Goal: Use online tool/utility: Utilize a website feature to perform a specific function

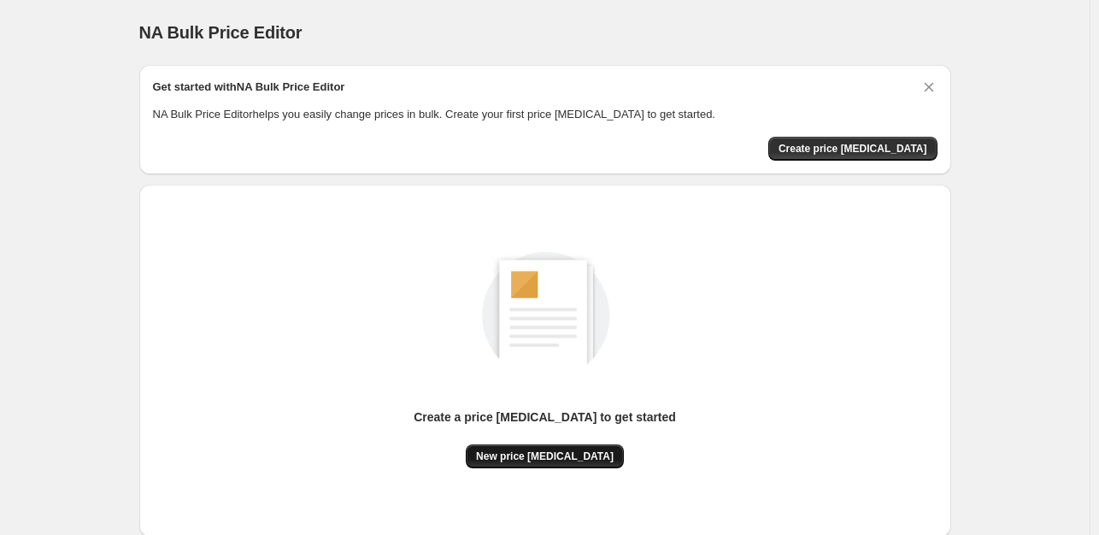
click at [534, 452] on span "New price [MEDICAL_DATA]" at bounding box center [545, 457] width 138 height 14
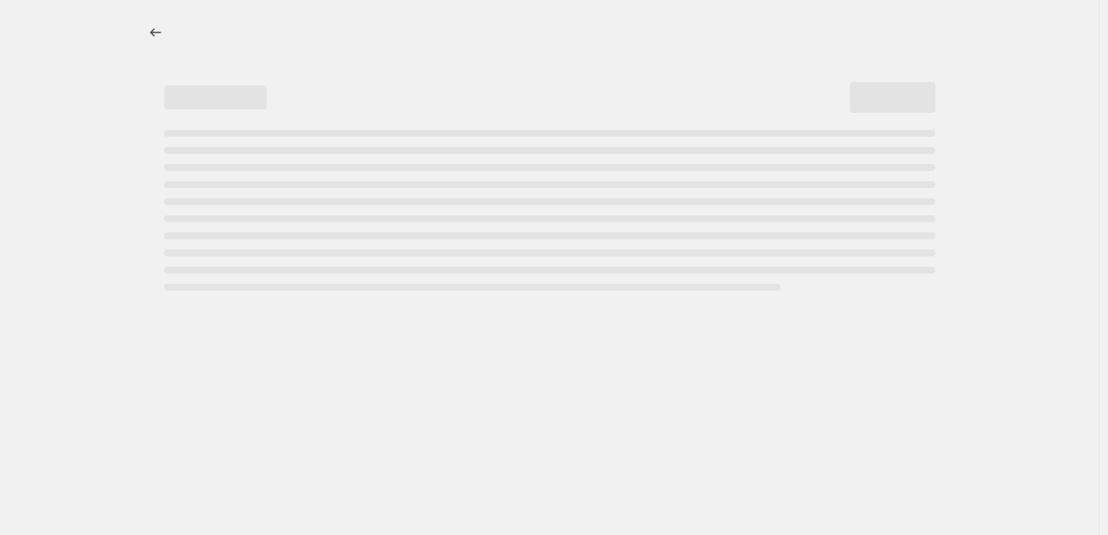
select select "percentage"
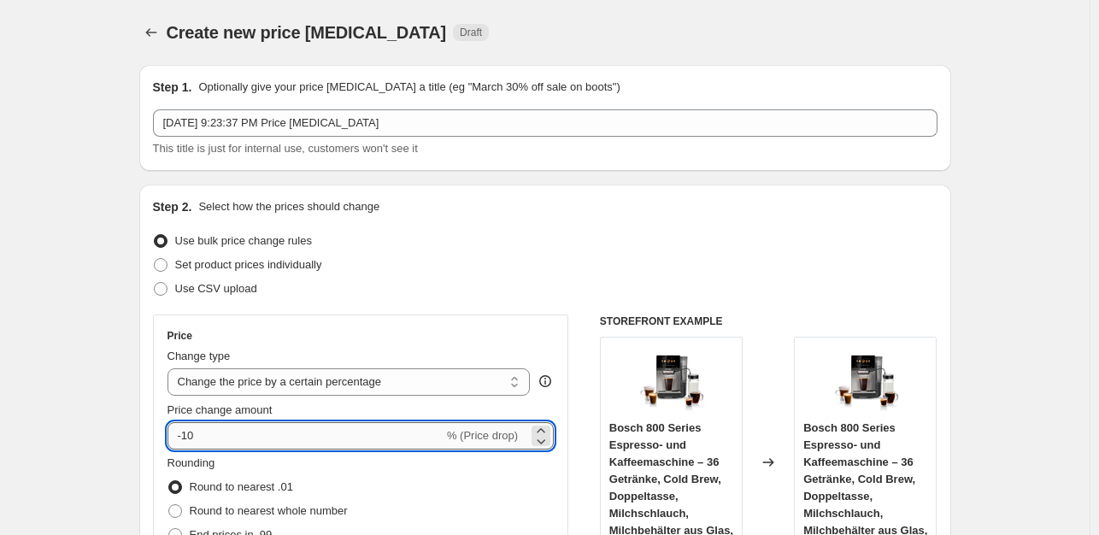
click at [243, 447] on input "-10" at bounding box center [306, 435] width 276 height 27
type input "-1"
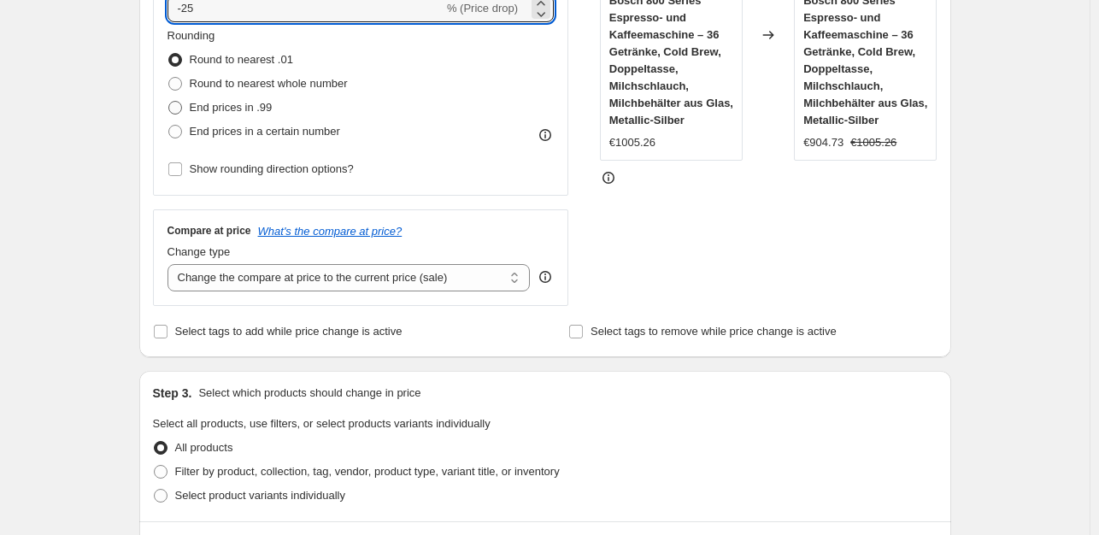
type input "-25"
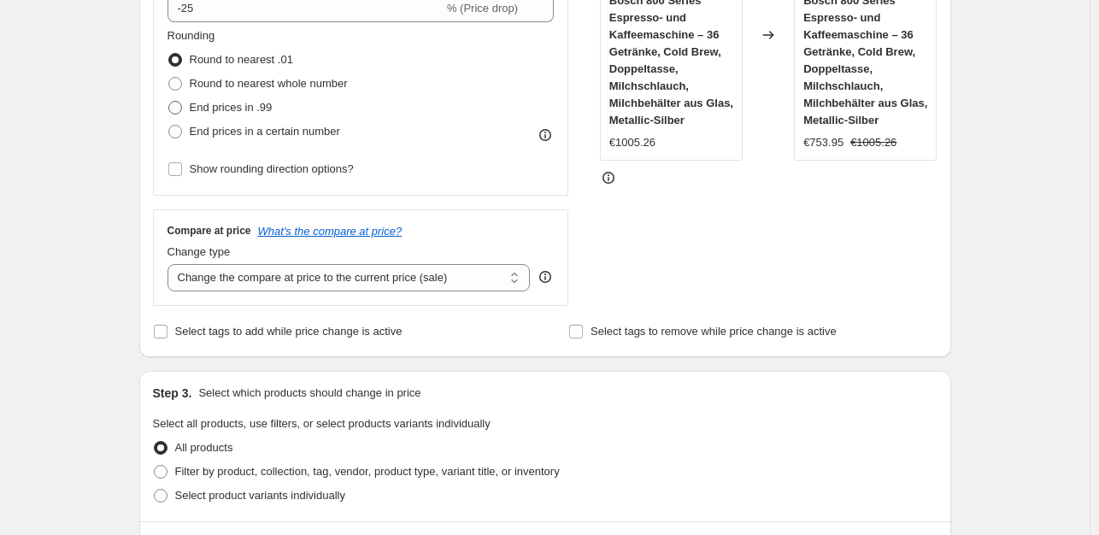
click at [198, 101] on span "End prices in .99" at bounding box center [231, 107] width 83 height 13
click at [169, 101] on input "End prices in .99" at bounding box center [168, 101] width 1 height 1
radio input "true"
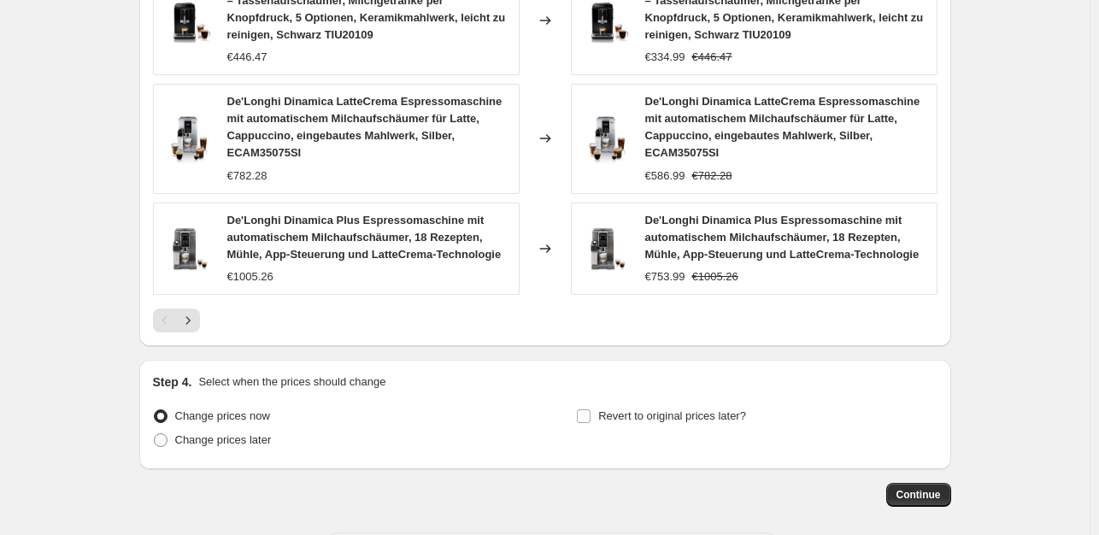
scroll to position [1337, 0]
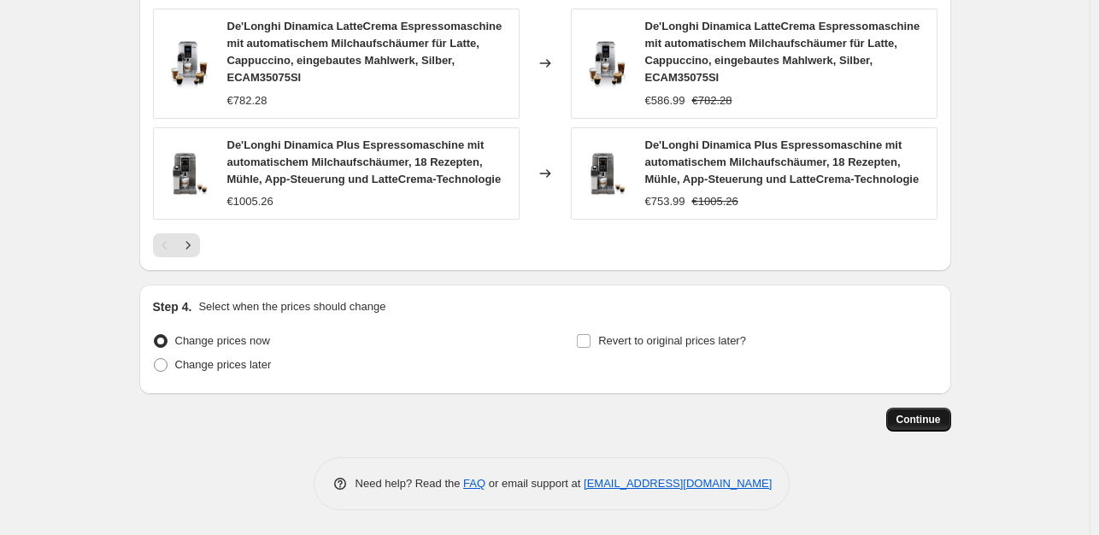
click at [926, 415] on span "Continue" at bounding box center [919, 420] width 44 height 14
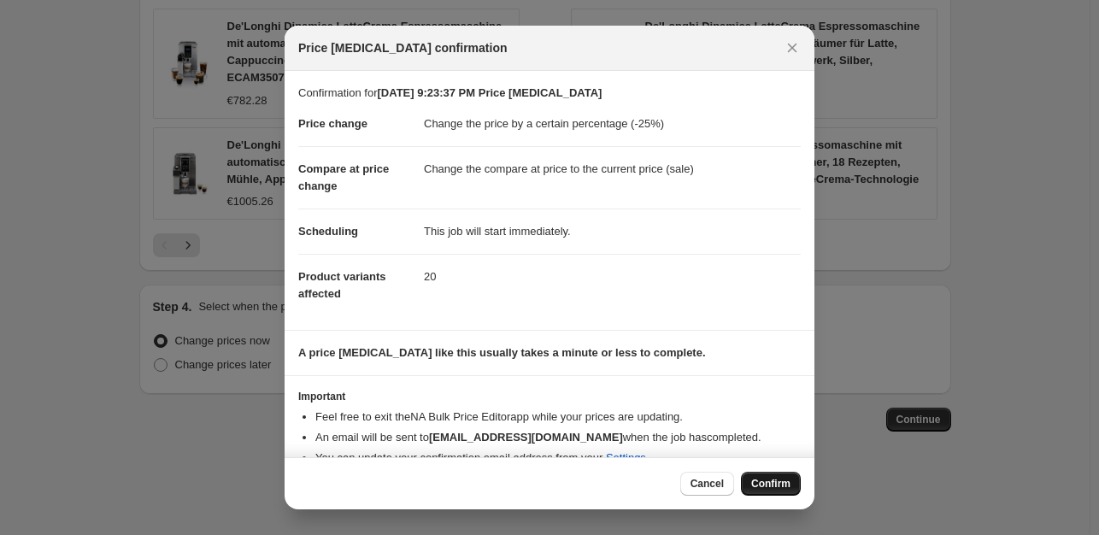
click at [776, 489] on span "Confirm" at bounding box center [770, 484] width 39 height 14
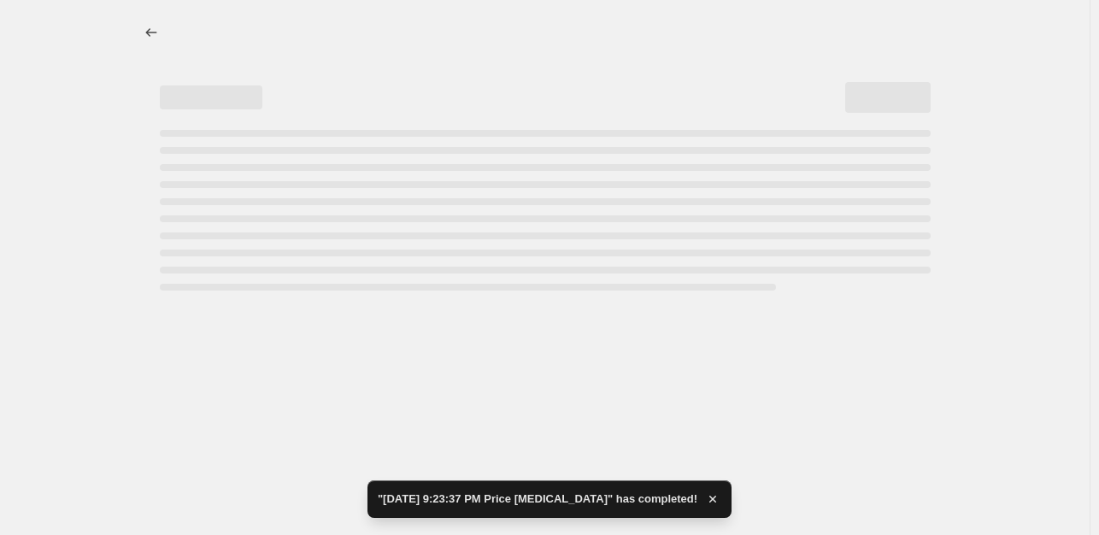
select select "percentage"
